Goal: Task Accomplishment & Management: Use online tool/utility

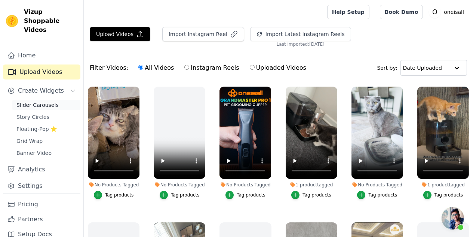
scroll to position [50, 0]
click at [43, 108] on span "Slider Carousels" at bounding box center [37, 104] width 42 height 7
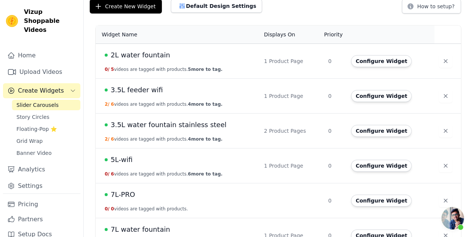
scroll to position [46, 0]
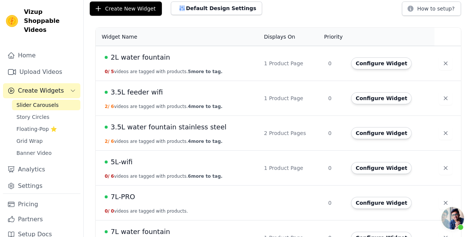
click at [160, 131] on td "3.5L water fountain stainless steel 2 / 6 videos are tagged with products. 4 mo…" at bounding box center [178, 133] width 164 height 35
click at [364, 134] on button "Configure Widget" at bounding box center [381, 133] width 61 height 12
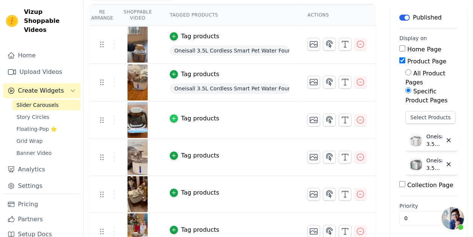
scroll to position [75, 0]
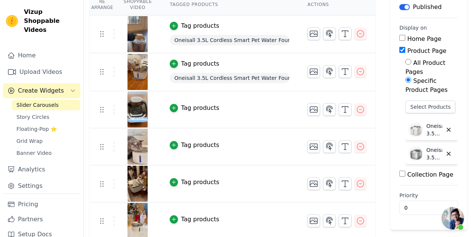
click at [275, 77] on span "Oneisall 3.5L Cordless Smart Pet Water Fountain White with 3PCS Filters" at bounding box center [230, 78] width 120 height 10
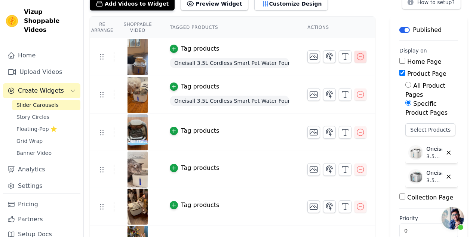
scroll to position [37, 0]
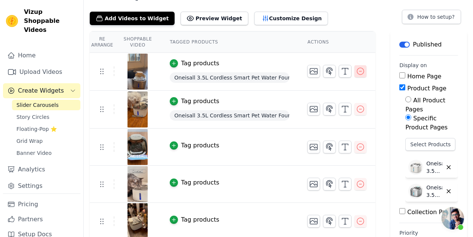
click at [358, 71] on icon "button" at bounding box center [360, 71] width 9 height 9
click at [361, 72] on icon "button" at bounding box center [360, 71] width 9 height 9
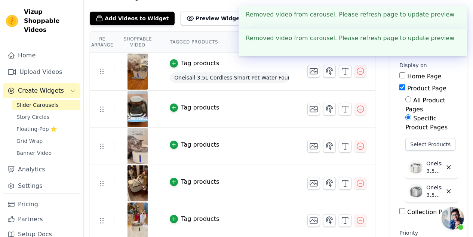
click at [288, 75] on span "Oneisall 3.5L Cordless Smart Pet Water Fountain White with 3PCS Filters" at bounding box center [230, 77] width 120 height 10
click at [258, 80] on span "Oneisall 3.5L Cordless Smart Pet Water Fountain White with 3PCS Filters" at bounding box center [230, 77] width 120 height 10
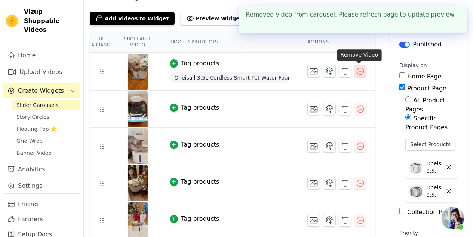
click at [358, 69] on icon "button" at bounding box center [360, 71] width 9 height 9
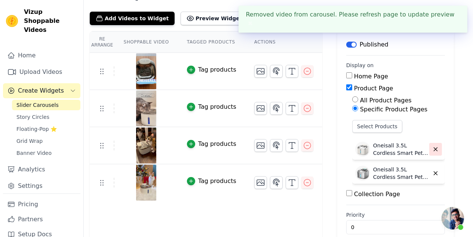
click at [433, 153] on button "button" at bounding box center [436, 149] width 13 height 13
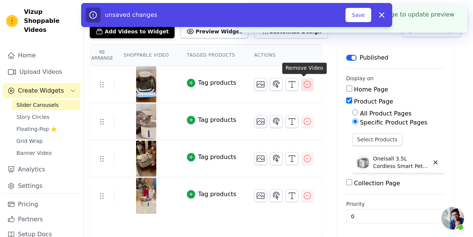
click at [304, 86] on icon "button" at bounding box center [307, 84] width 7 height 7
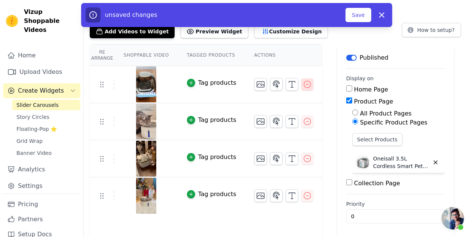
click at [304, 86] on icon "button" at bounding box center [307, 84] width 7 height 7
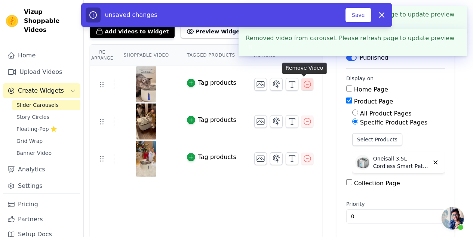
click at [303, 88] on button "button" at bounding box center [308, 84] width 12 height 12
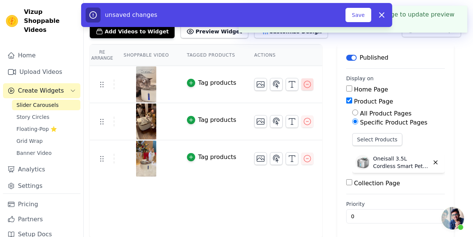
click at [347, 86] on div "Home Page" at bounding box center [396, 89] width 99 height 9
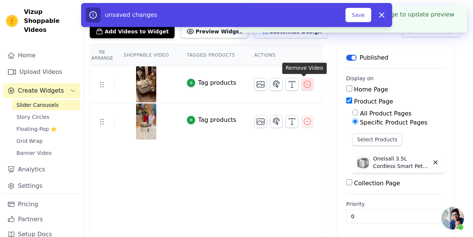
click at [306, 86] on icon "button" at bounding box center [307, 84] width 9 height 9
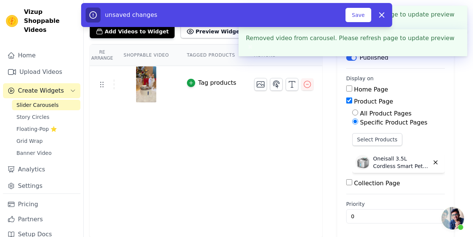
click at [310, 79] on td at bounding box center [284, 81] width 77 height 31
click at [309, 82] on button "button" at bounding box center [308, 84] width 12 height 12
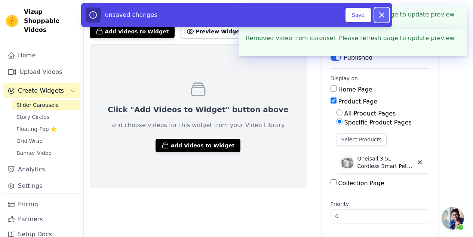
click at [380, 15] on icon "button" at bounding box center [382, 14] width 9 height 9
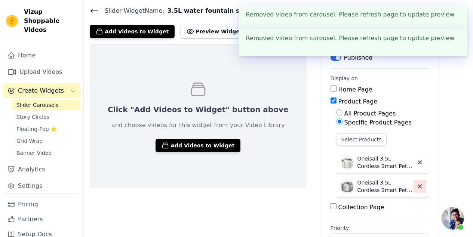
click at [417, 183] on icon "button" at bounding box center [420, 186] width 7 height 7
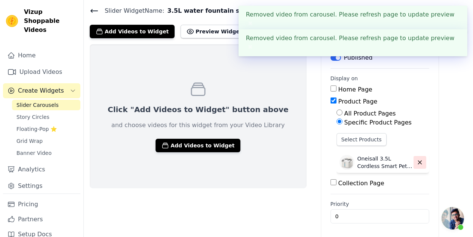
click at [417, 162] on icon "button" at bounding box center [420, 162] width 7 height 7
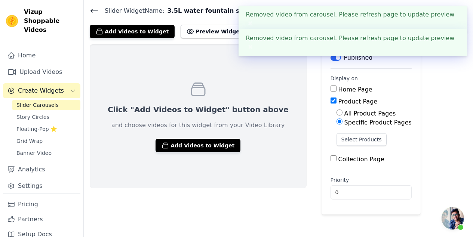
scroll to position [0, 0]
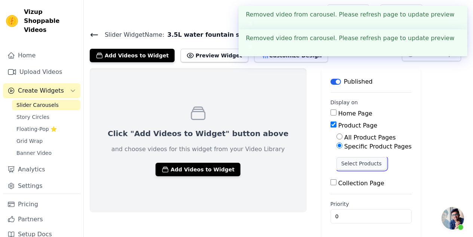
click at [350, 165] on button "Select Products" at bounding box center [362, 163] width 50 height 13
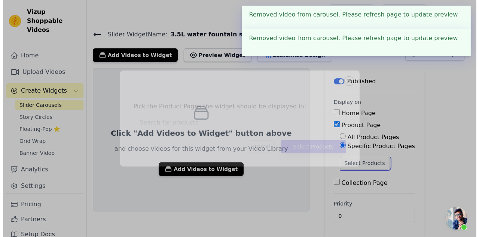
scroll to position [0, 0]
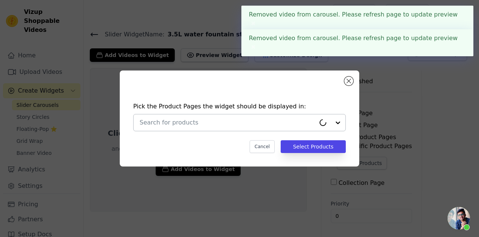
click at [194, 122] on input "text" at bounding box center [228, 122] width 176 height 9
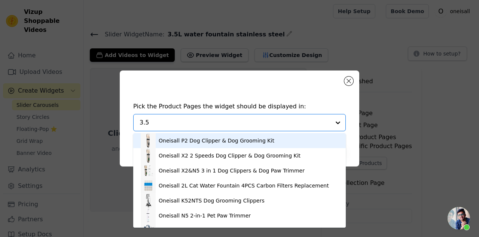
type input "3.5l"
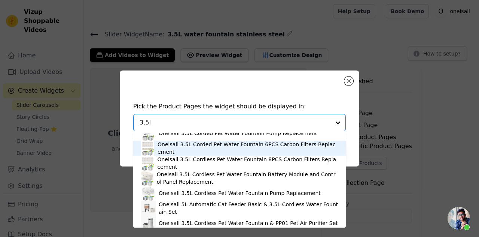
scroll to position [37, 0]
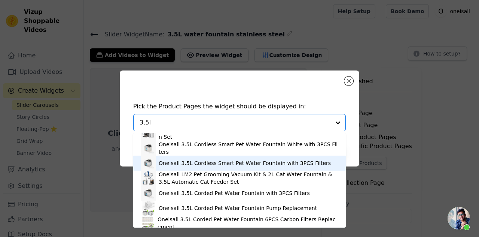
click at [198, 163] on div "Oneisall 3.5L Cordless Smart Pet Water Fountain with 3PCS Filters" at bounding box center [245, 162] width 172 height 7
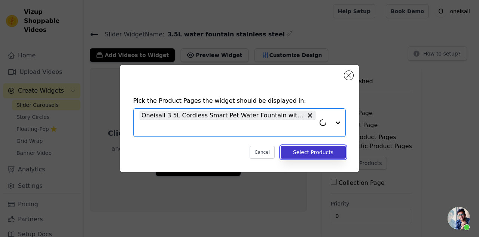
click at [301, 153] on button "Select Products" at bounding box center [313, 152] width 65 height 13
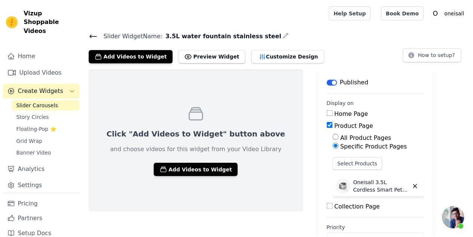
scroll to position [0, 0]
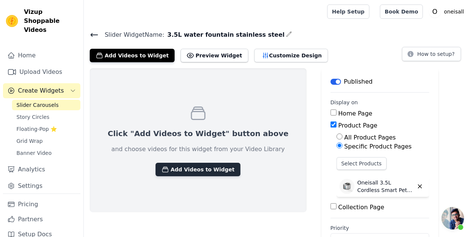
click at [172, 171] on button "Add Videos to Widget" at bounding box center [198, 168] width 85 height 13
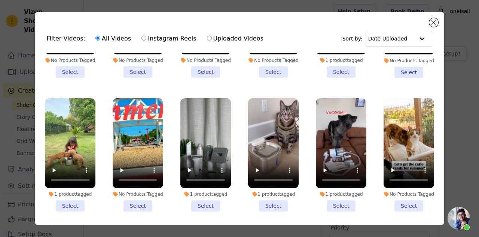
scroll to position [524, 0]
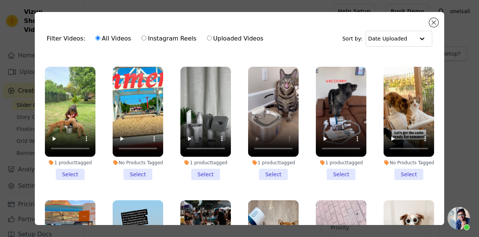
click at [266, 180] on li "1 product tagged Select" at bounding box center [273, 123] width 51 height 113
click at [0, 0] on input "1 product tagged Select" at bounding box center [0, 0] width 0 height 0
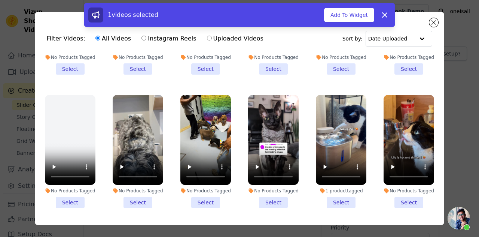
scroll to position [786, 0]
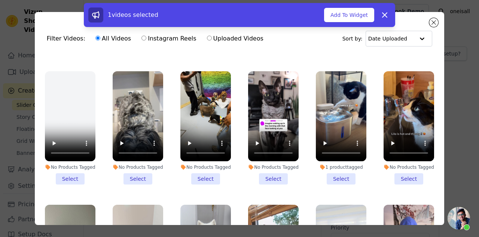
click at [340, 184] on li "1 product tagged Select" at bounding box center [341, 127] width 51 height 113
click at [0, 0] on input "1 product tagged Select" at bounding box center [0, 0] width 0 height 0
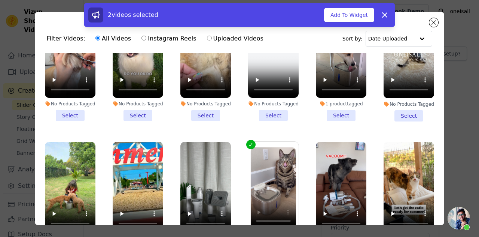
scroll to position [374, 0]
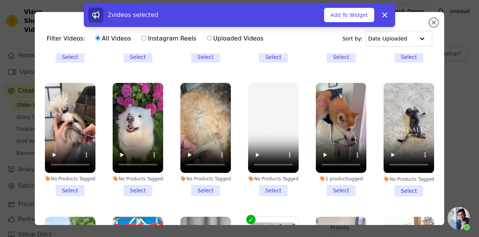
click at [334, 193] on li "1 product tagged Select" at bounding box center [341, 139] width 51 height 113
click at [0, 0] on input "1 product tagged Select" at bounding box center [0, 0] width 0 height 0
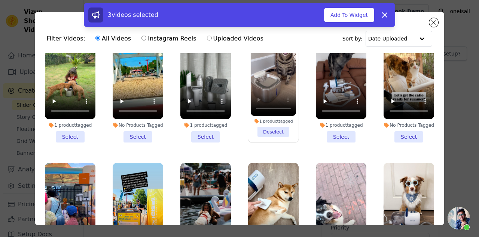
scroll to position [599, 0]
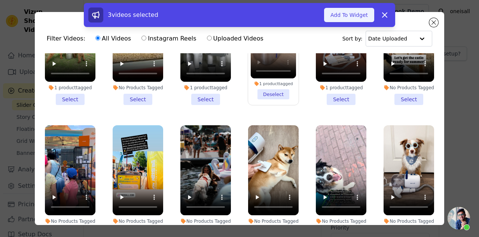
click at [338, 15] on button "Add To Widget" at bounding box center [349, 15] width 50 height 14
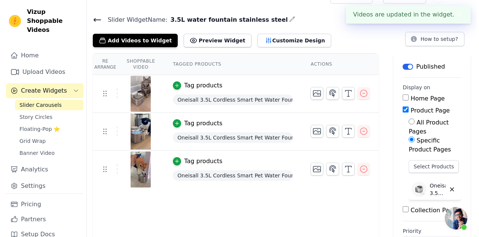
scroll to position [0, 0]
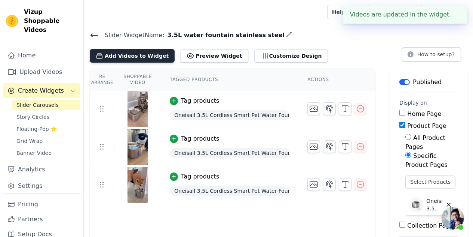
click at [118, 53] on button "Add Videos to Widget" at bounding box center [132, 55] width 85 height 13
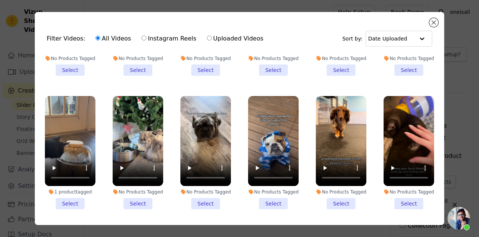
scroll to position [1310, 0]
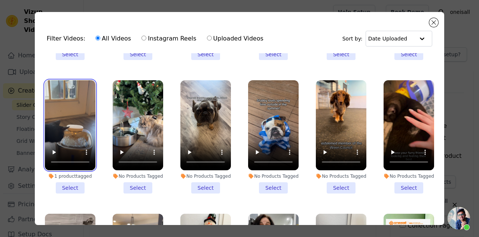
click at [68, 161] on video at bounding box center [70, 125] width 51 height 90
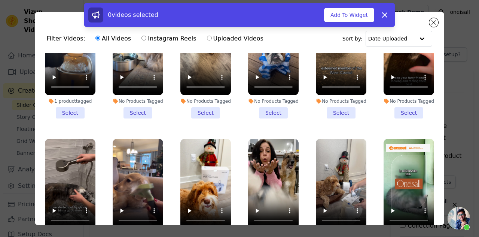
click at [69, 118] on li "1 product tagged Select" at bounding box center [70, 61] width 51 height 113
click at [0, 0] on input "1 product tagged Select" at bounding box center [0, 0] width 0 height 0
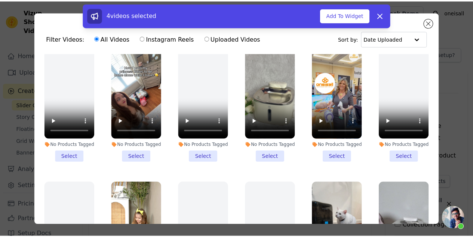
scroll to position [136, 0]
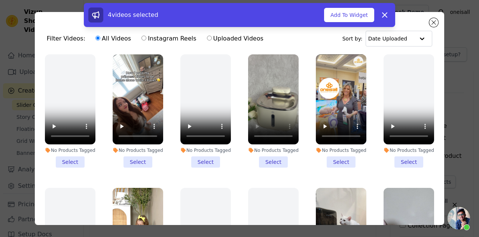
click at [273, 167] on li "No Products Tagged Select" at bounding box center [273, 110] width 51 height 113
click at [0, 0] on input "No Products Tagged Select" at bounding box center [0, 0] width 0 height 0
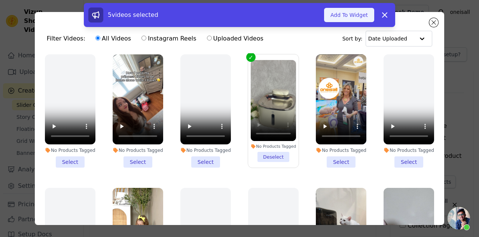
click at [344, 16] on button "Add To Widget" at bounding box center [349, 15] width 50 height 14
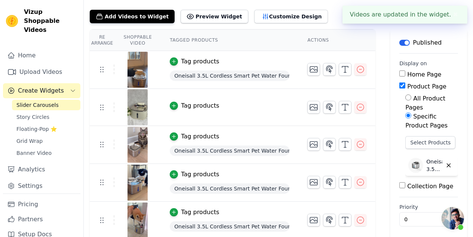
scroll to position [42, 0]
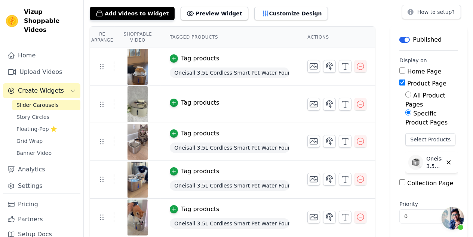
click at [197, 73] on span "Oneisall 3.5L Cordless Smart Pet Water Fountain with 3PCS Filters" at bounding box center [230, 72] width 120 height 10
click at [171, 58] on icon "button" at bounding box center [173, 58] width 5 height 5
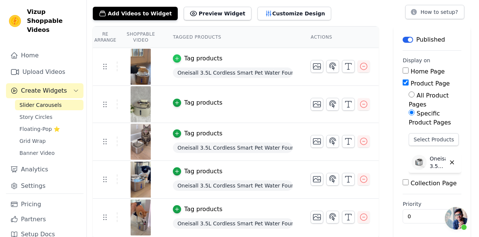
scroll to position [0, 0]
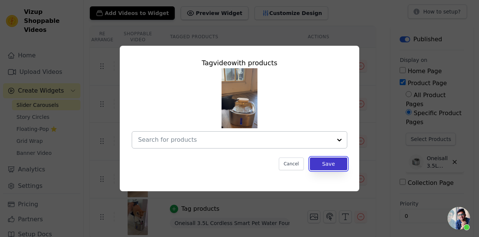
click at [322, 166] on button "Save" at bounding box center [328, 163] width 37 height 13
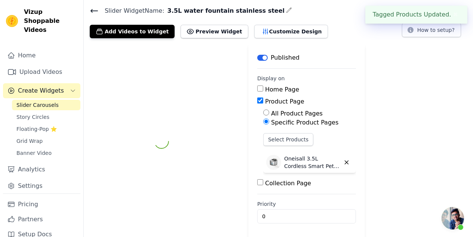
scroll to position [42, 0]
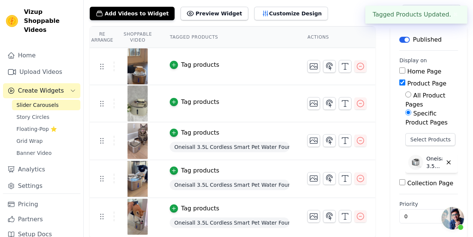
click at [194, 152] on div "Oneisall 3.5L Cordless Smart Pet Water Fountain with 3PCS Filters" at bounding box center [230, 146] width 120 height 13
click at [176, 128] on div "button" at bounding box center [174, 132] width 8 height 8
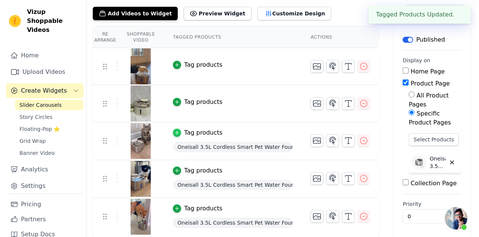
scroll to position [0, 0]
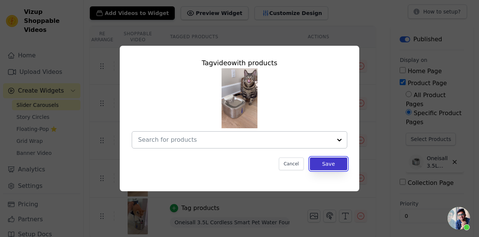
click at [323, 163] on button "Save" at bounding box center [328, 163] width 37 height 13
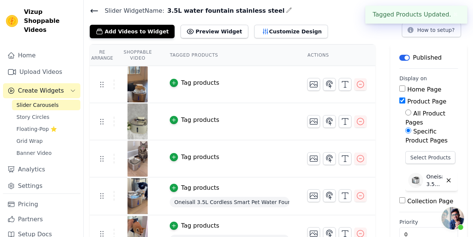
scroll to position [42, 0]
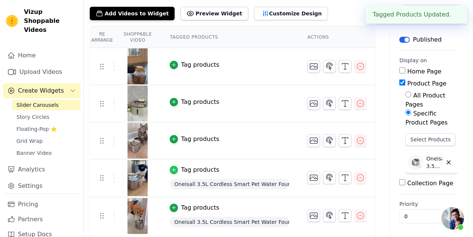
click at [174, 171] on icon "button" at bounding box center [173, 169] width 5 height 5
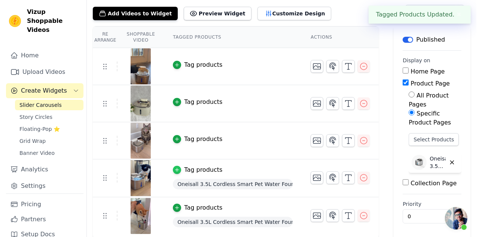
scroll to position [0, 0]
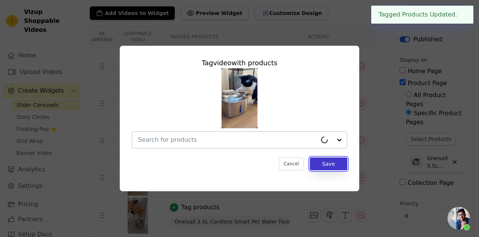
click at [317, 160] on button "Save" at bounding box center [328, 163] width 37 height 13
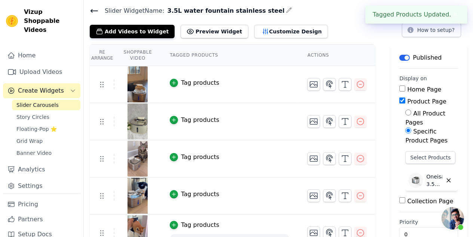
scroll to position [42, 0]
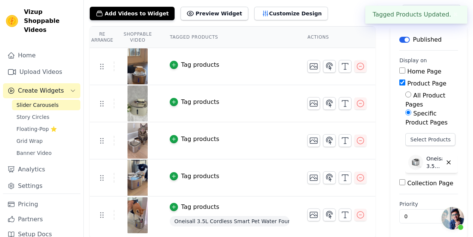
click at [185, 203] on div "Tag products" at bounding box center [200, 206] width 38 height 9
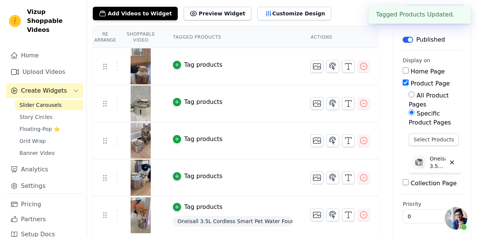
scroll to position [0, 0]
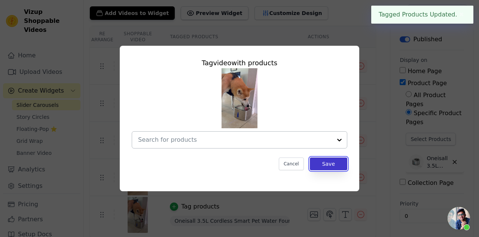
click at [324, 163] on button "Save" at bounding box center [328, 163] width 37 height 13
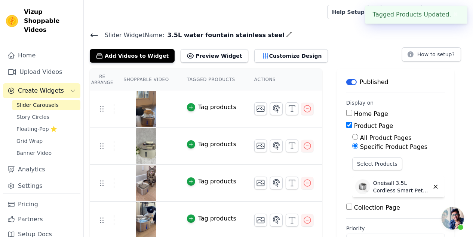
click at [96, 33] on icon at bounding box center [94, 35] width 9 height 9
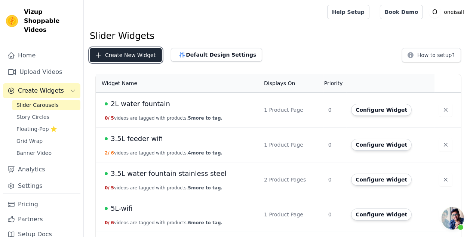
click at [137, 58] on button "Create New Widget" at bounding box center [126, 55] width 72 height 14
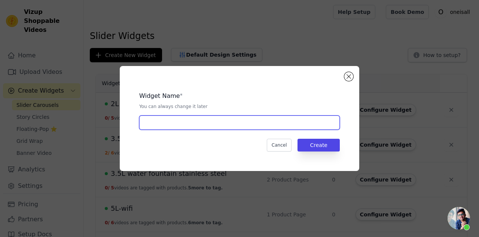
click at [192, 128] on input "text" at bounding box center [239, 122] width 201 height 14
type input "3.5Lcordless fountain white"
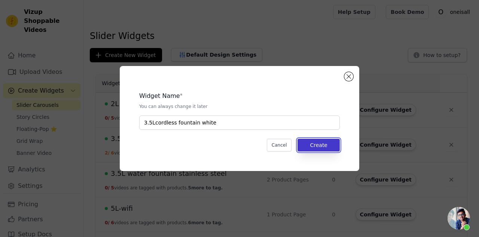
click at [313, 142] on button "Create" at bounding box center [319, 144] width 42 height 13
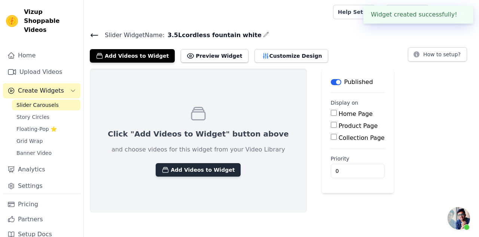
click at [185, 170] on button "Add Videos to Widget" at bounding box center [198, 169] width 85 height 13
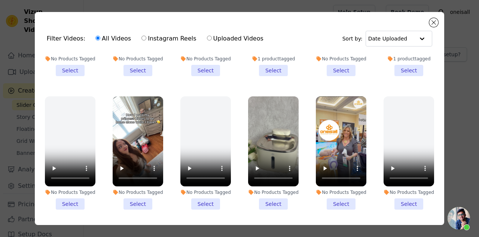
scroll to position [112, 0]
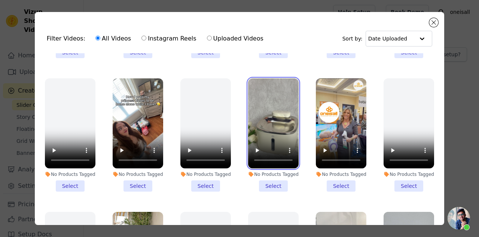
click at [273, 131] on video at bounding box center [273, 123] width 51 height 90
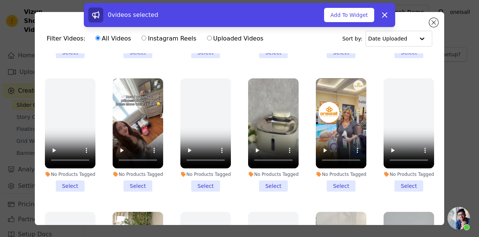
click at [268, 191] on li "No Products Tagged Select" at bounding box center [273, 134] width 51 height 113
click at [0, 0] on input "No Products Tagged Select" at bounding box center [0, 0] width 0 height 0
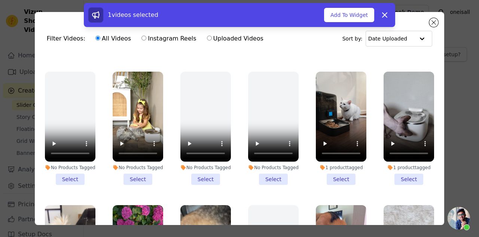
scroll to position [262, 0]
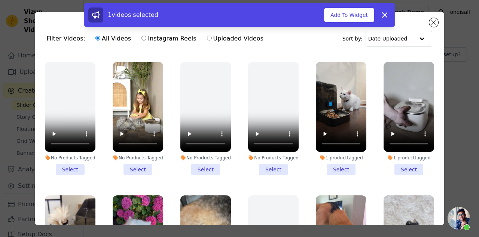
click at [397, 171] on li "1 product tagged Select" at bounding box center [409, 118] width 51 height 113
click at [0, 0] on input "1 product tagged Select" at bounding box center [0, 0] width 0 height 0
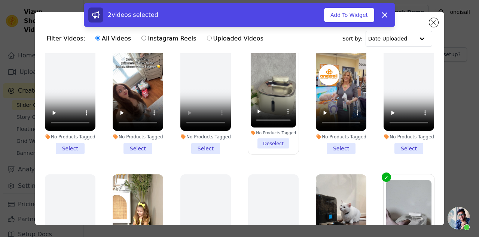
scroll to position [0, 0]
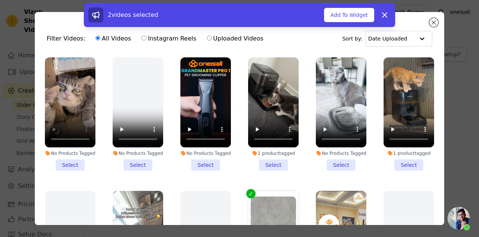
click at [334, 164] on li "No Products Tagged Select" at bounding box center [341, 113] width 51 height 113
click at [0, 0] on input "No Products Tagged Select" at bounding box center [0, 0] width 0 height 0
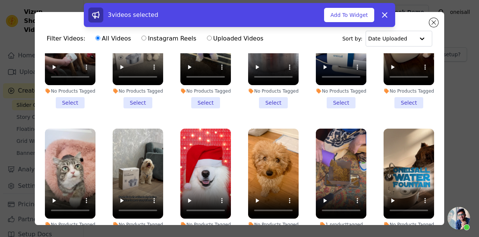
scroll to position [1797, 0]
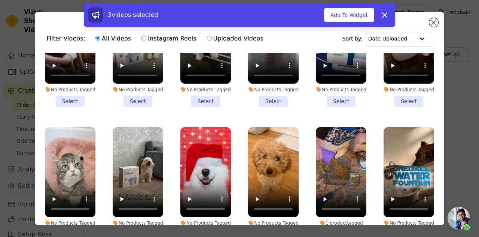
click at [399, 107] on li "No Products Tagged Select" at bounding box center [409, 50] width 51 height 113
click at [0, 0] on input "No Products Tagged Select" at bounding box center [0, 0] width 0 height 0
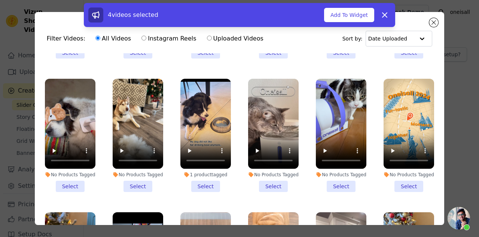
scroll to position [2171, 0]
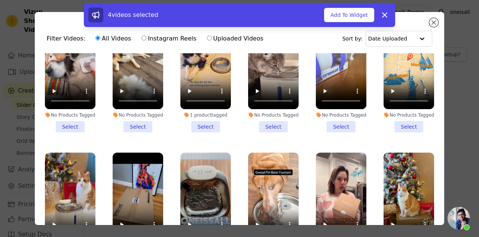
click at [270, 132] on li "No Products Tagged Select" at bounding box center [273, 75] width 51 height 113
click at [0, 0] on input "No Products Tagged Select" at bounding box center [0, 0] width 0 height 0
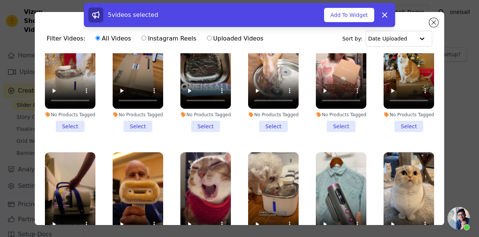
scroll to position [2321, 0]
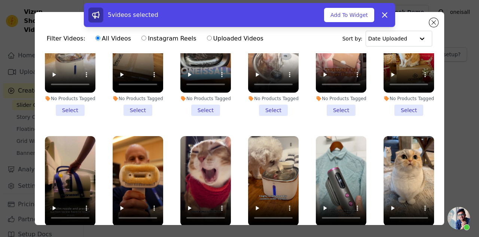
click at [205, 116] on li "No Products Tagged Select" at bounding box center [205, 59] width 51 height 113
click at [0, 0] on input "No Products Tagged Select" at bounding box center [0, 0] width 0 height 0
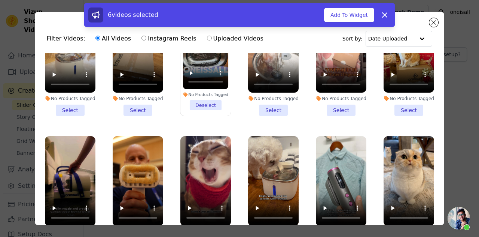
click at [72, 116] on li "No Products Tagged Select" at bounding box center [70, 59] width 51 height 113
click at [0, 0] on input "No Products Tagged Select" at bounding box center [0, 0] width 0 height 0
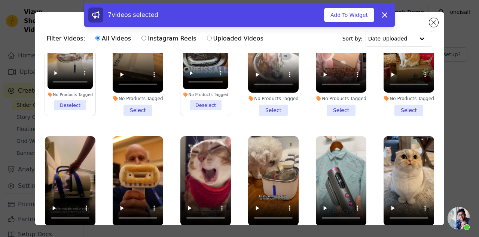
click at [74, 110] on li "No Products Tagged Deselect" at bounding box center [71, 59] width 46 height 102
click at [0, 0] on input "No Products Tagged Deselect" at bounding box center [0, 0] width 0 height 0
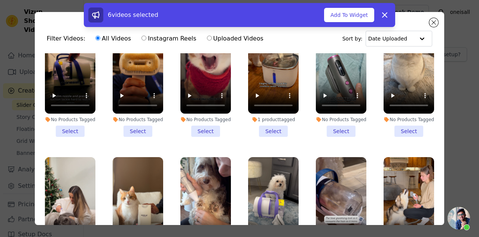
click at [264, 137] on li "1 product tagged Select" at bounding box center [273, 80] width 51 height 113
click at [0, 0] on input "1 product tagged Select" at bounding box center [0, 0] width 0 height 0
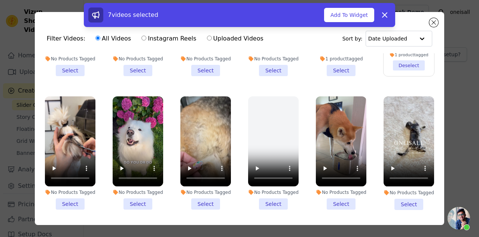
scroll to position [249, 0]
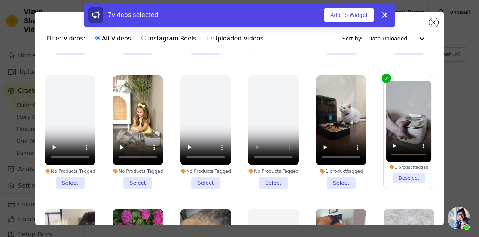
click at [137, 188] on li "No Products Tagged Select" at bounding box center [138, 131] width 51 height 113
click at [0, 0] on input "No Products Tagged Select" at bounding box center [0, 0] width 0 height 0
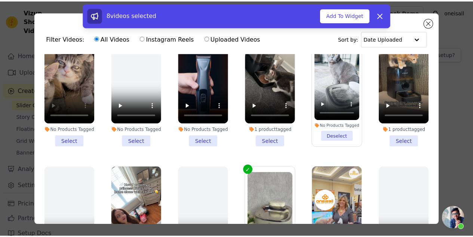
scroll to position [0, 0]
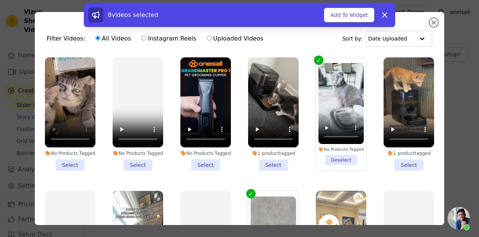
click at [71, 164] on li "No Products Tagged Select" at bounding box center [70, 113] width 51 height 113
click at [0, 0] on input "No Products Tagged Select" at bounding box center [0, 0] width 0 height 0
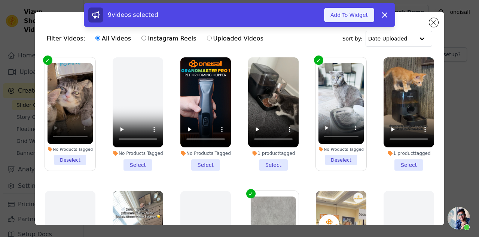
click at [346, 15] on button "Add To Widget" at bounding box center [349, 15] width 50 height 14
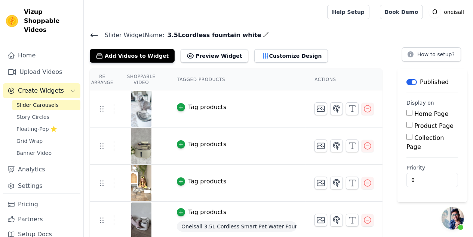
click at [412, 124] on input "Product Page" at bounding box center [410, 125] width 6 height 6
checkbox input "true"
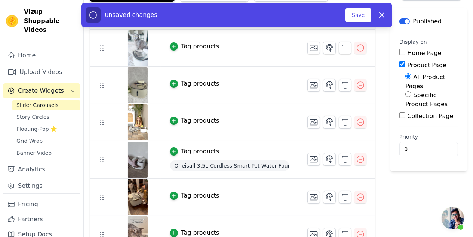
scroll to position [75, 0]
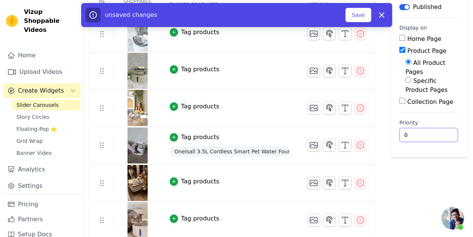
click at [409, 136] on input "0" at bounding box center [429, 135] width 59 height 14
click at [408, 79] on input "Specific Product Pages" at bounding box center [409, 80] width 6 height 6
radio input "true"
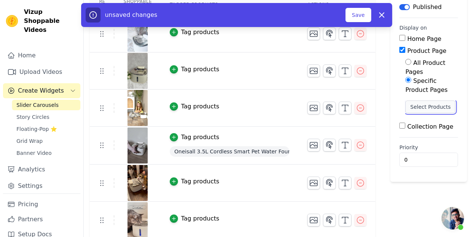
click at [412, 109] on button "Select Products" at bounding box center [431, 106] width 50 height 13
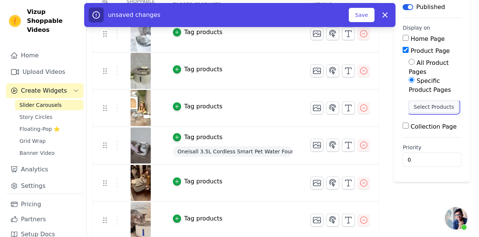
scroll to position [0, 0]
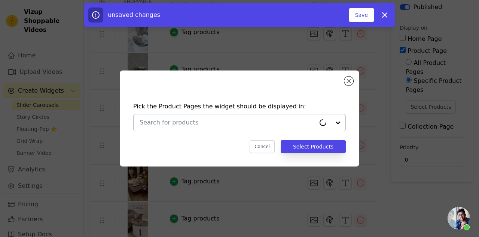
click at [159, 119] on input "text" at bounding box center [228, 122] width 176 height 9
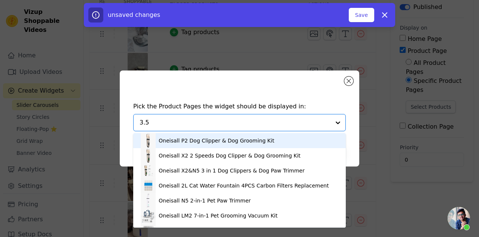
type input "3.5L"
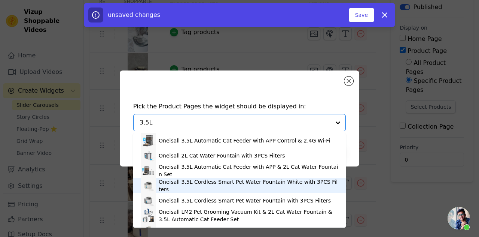
click at [178, 187] on div "Oneisall 3.5L Cordless Smart Pet Water Fountain White with 3PCS Filters" at bounding box center [249, 185] width 180 height 15
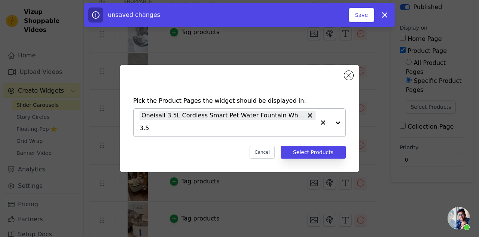
type input "3.5L"
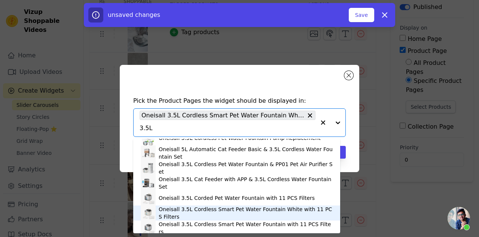
scroll to position [187, 0]
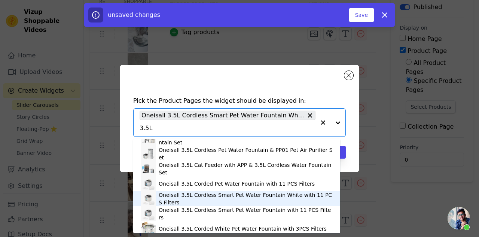
click at [199, 203] on div "Oneisall 3.5L Cordless Smart Pet Water Fountain White with 11 PCS Filters" at bounding box center [246, 198] width 174 height 15
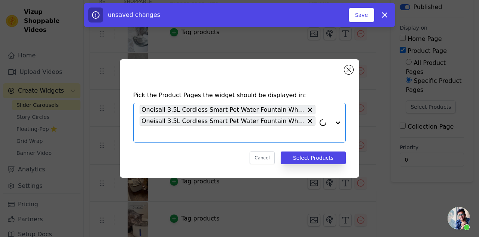
click at [259, 109] on span "Oneisall 3.5L Cordless Smart Pet Water Fountain White with 3PCS Filters" at bounding box center [222, 109] width 163 height 9
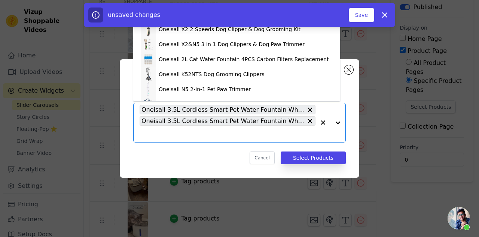
click at [293, 112] on span "Oneisall 3.5L Cordless Smart Pet Water Fountain White with 3PCS Filters" at bounding box center [222, 109] width 163 height 9
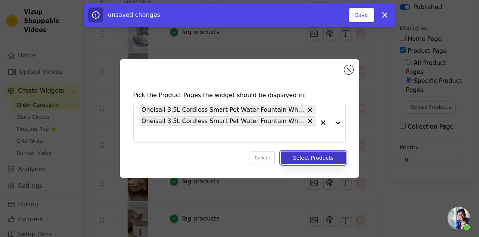
click at [317, 156] on button "Select Products" at bounding box center [313, 157] width 65 height 13
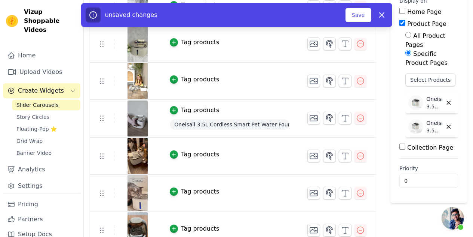
scroll to position [112, 0]
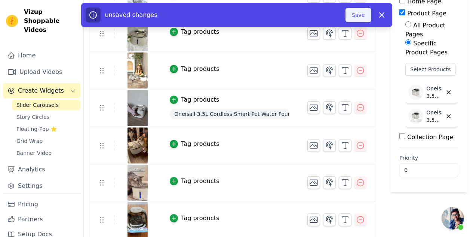
click at [365, 18] on button "Save" at bounding box center [358, 15] width 25 height 14
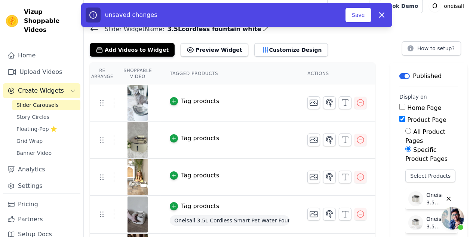
scroll to position [0, 0]
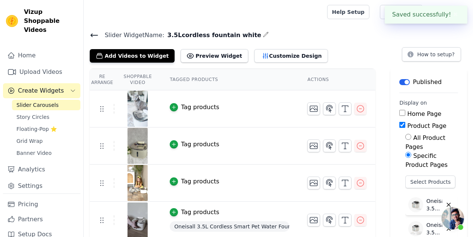
click at [88, 37] on div "Slider Widget Name: 3.5Lcordless fountain white Add Videos to Widget Preview Wi…" at bounding box center [279, 46] width 390 height 33
click at [96, 35] on icon at bounding box center [94, 35] width 9 height 9
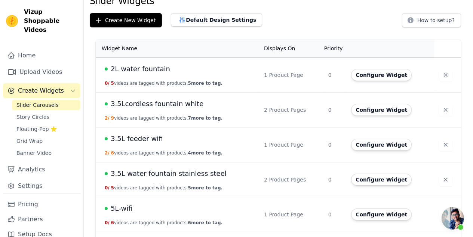
scroll to position [75, 0]
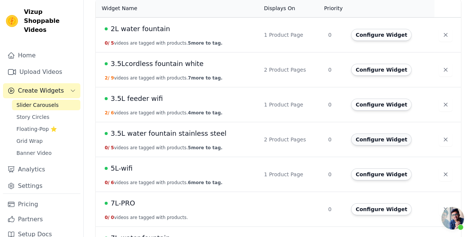
click at [387, 142] on button "Configure Widget" at bounding box center [381, 139] width 61 height 12
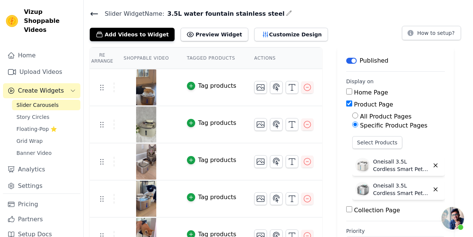
scroll to position [37, 0]
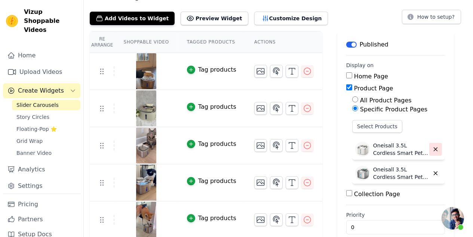
click at [438, 152] on button "button" at bounding box center [436, 149] width 13 height 13
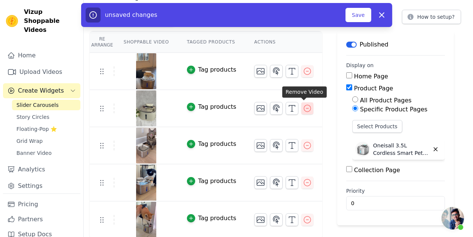
click at [308, 107] on icon "button" at bounding box center [307, 108] width 9 height 9
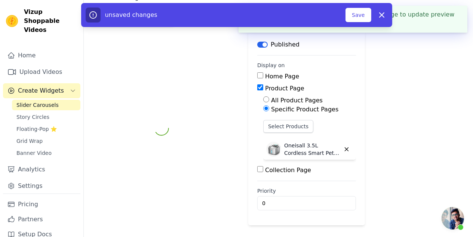
scroll to position [24, 0]
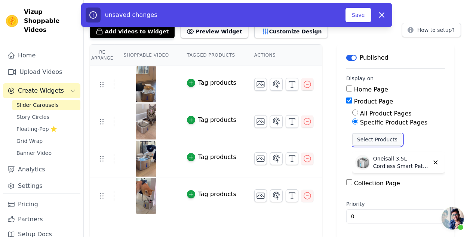
click at [379, 142] on button "Select Products" at bounding box center [378, 139] width 50 height 13
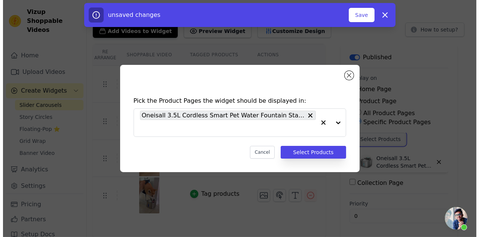
scroll to position [0, 0]
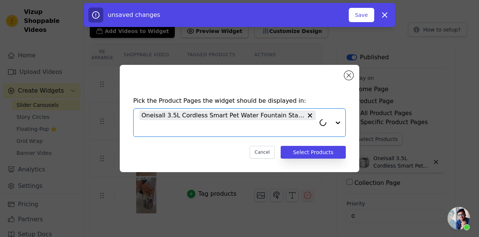
click at [165, 129] on input "text" at bounding box center [228, 128] width 176 height 9
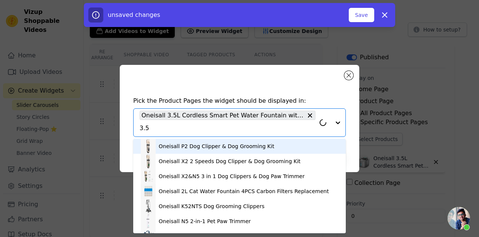
type input "3.5L"
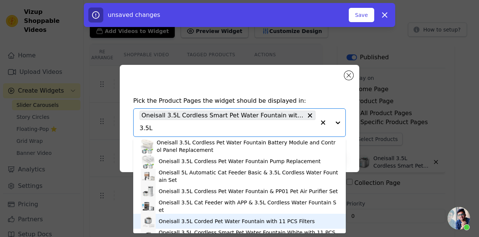
scroll to position [187, 0]
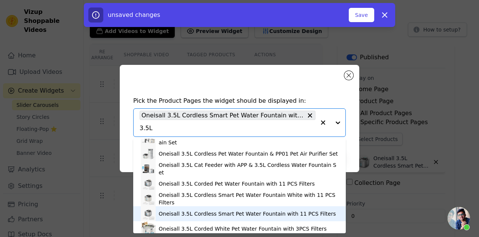
click at [227, 213] on div "Oneisall 3.5L Cordless Smart Pet Water Fountain with 11 PCS Filters" at bounding box center [247, 213] width 177 height 7
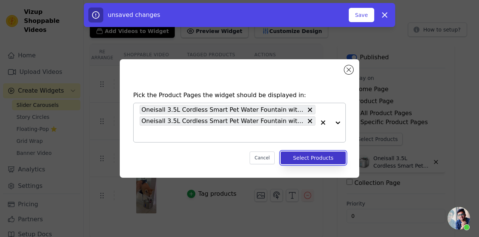
click at [305, 158] on button "Select Products" at bounding box center [313, 157] width 65 height 13
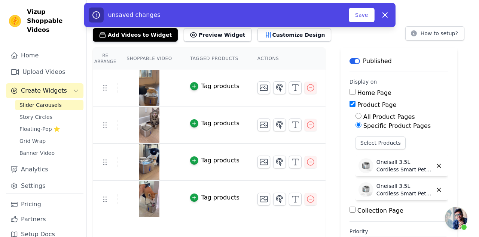
scroll to position [0, 0]
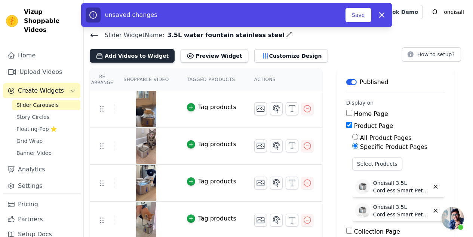
click at [130, 57] on button "Add Videos to Widget" at bounding box center [132, 55] width 85 height 13
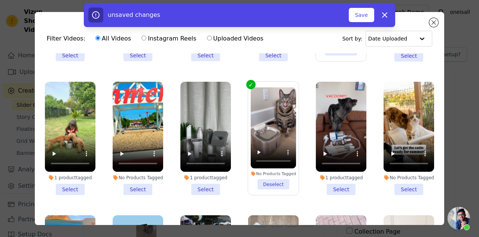
scroll to position [524, 0]
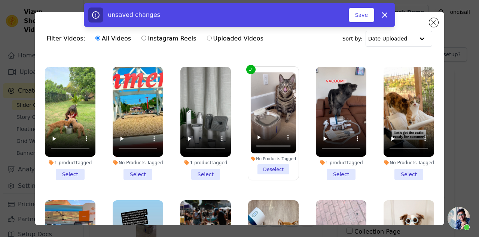
click at [65, 180] on li "1 product tagged Select" at bounding box center [70, 123] width 51 height 113
click at [0, 0] on input "1 product tagged Select" at bounding box center [0, 0] width 0 height 0
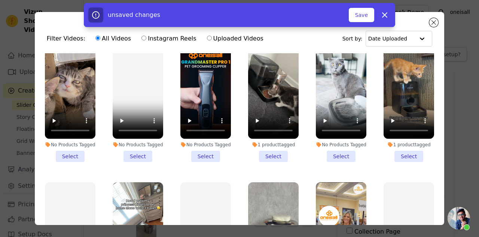
scroll to position [0, 0]
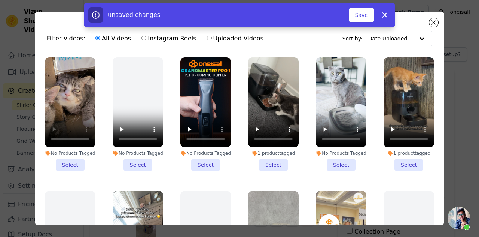
click at [66, 169] on li "No Products Tagged Select" at bounding box center [70, 113] width 51 height 113
click at [0, 0] on input "No Products Tagged Select" at bounding box center [0, 0] width 0 height 0
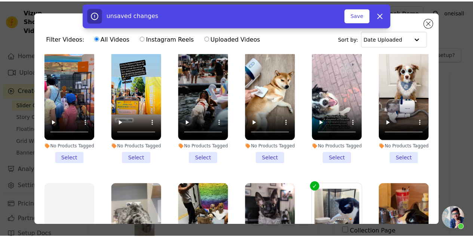
scroll to position [786, 0]
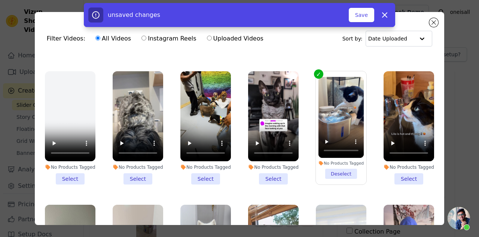
click at [408, 184] on li "No Products Tagged Select" at bounding box center [409, 127] width 51 height 113
click at [0, 0] on input "No Products Tagged Select" at bounding box center [0, 0] width 0 height 0
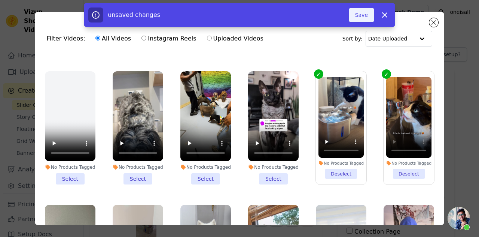
click at [362, 15] on button "Save" at bounding box center [361, 15] width 25 height 14
click at [356, 15] on button "Add To Widget" at bounding box center [349, 15] width 50 height 14
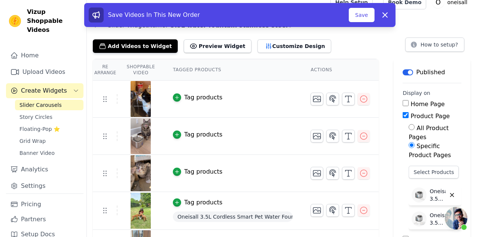
scroll to position [0, 0]
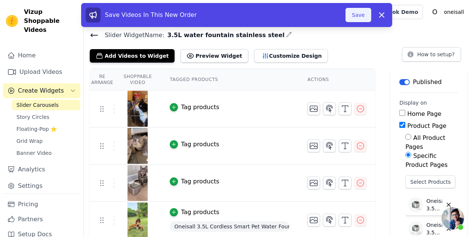
click at [366, 14] on button "Save" at bounding box center [358, 15] width 25 height 14
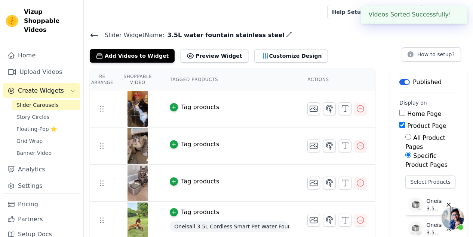
click at [94, 32] on icon at bounding box center [94, 35] width 9 height 9
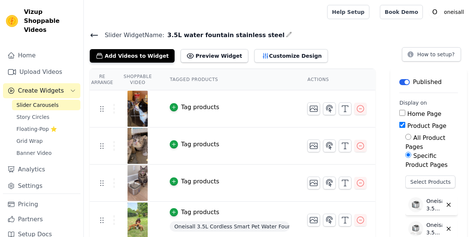
click at [93, 33] on icon at bounding box center [94, 35] width 9 height 9
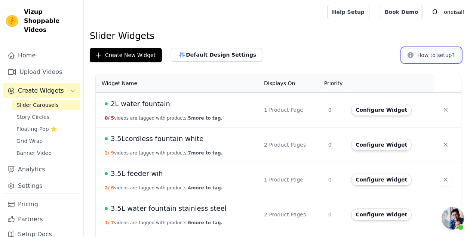
click at [436, 55] on button "How to setup?" at bounding box center [431, 55] width 59 height 14
